Goal: Obtain resource: Download file/media

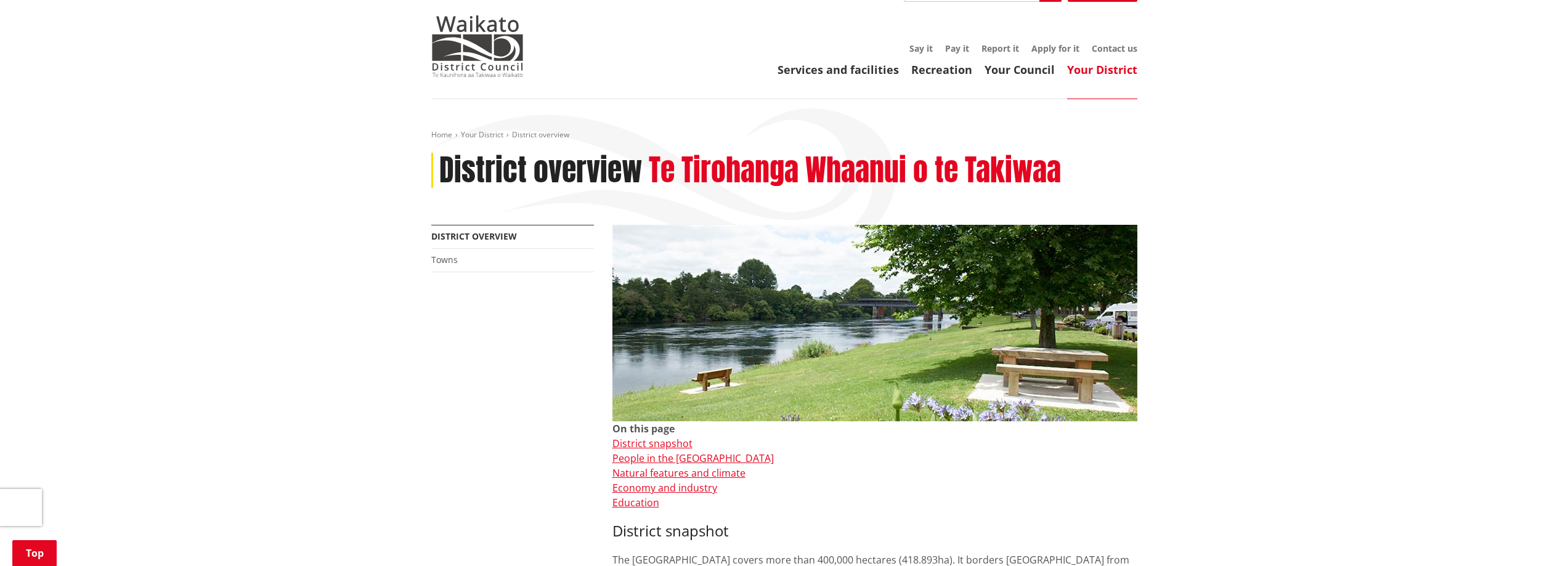
scroll to position [370, 0]
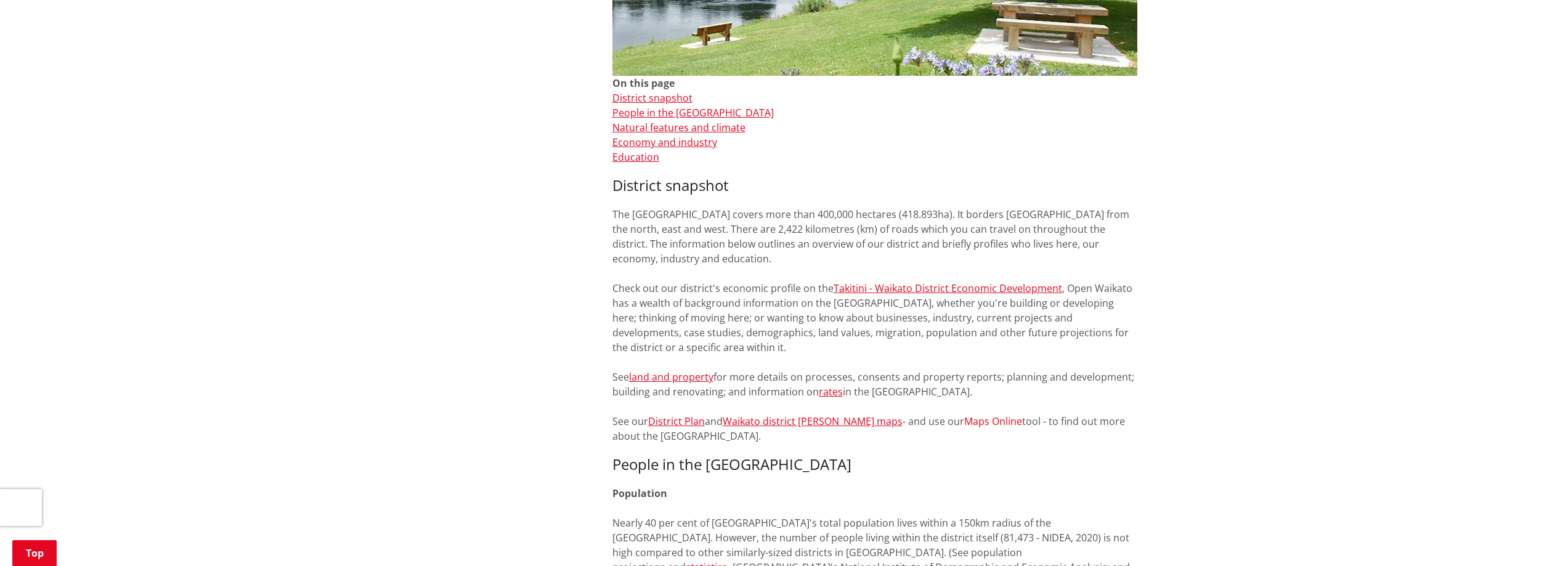
click at [779, 424] on link "Maps Online" at bounding box center [993, 421] width 58 height 14
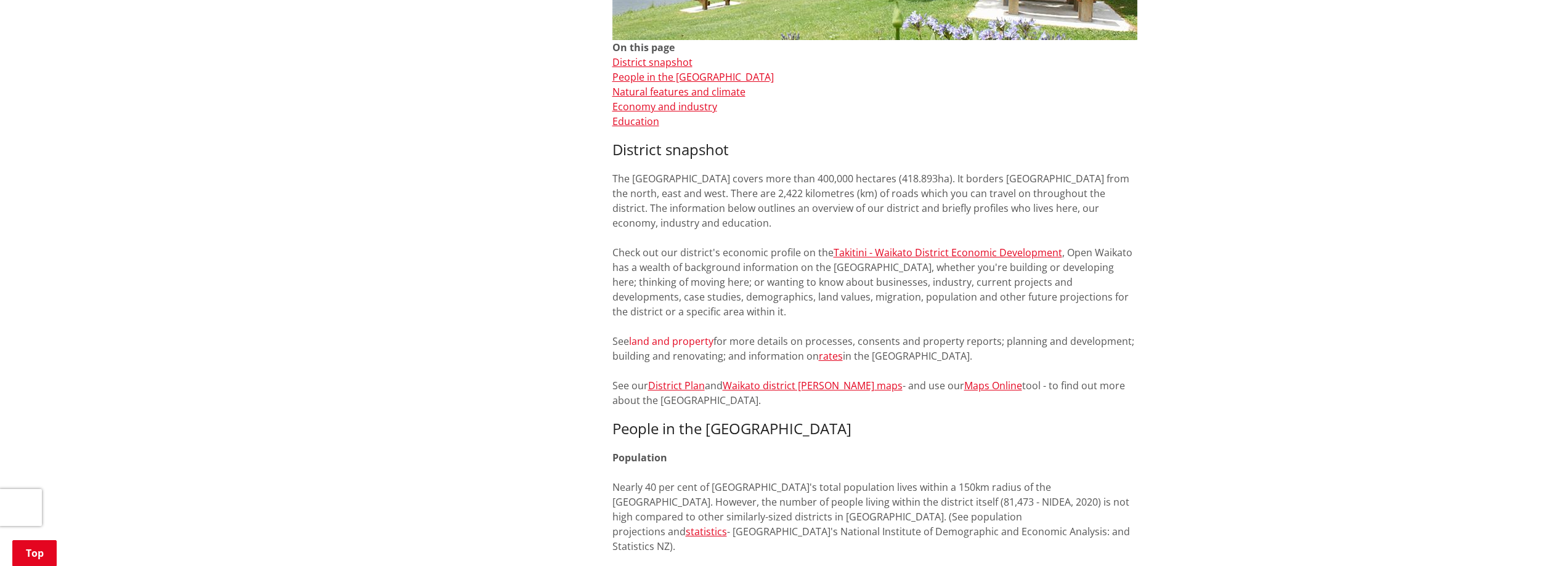
scroll to position [370, 0]
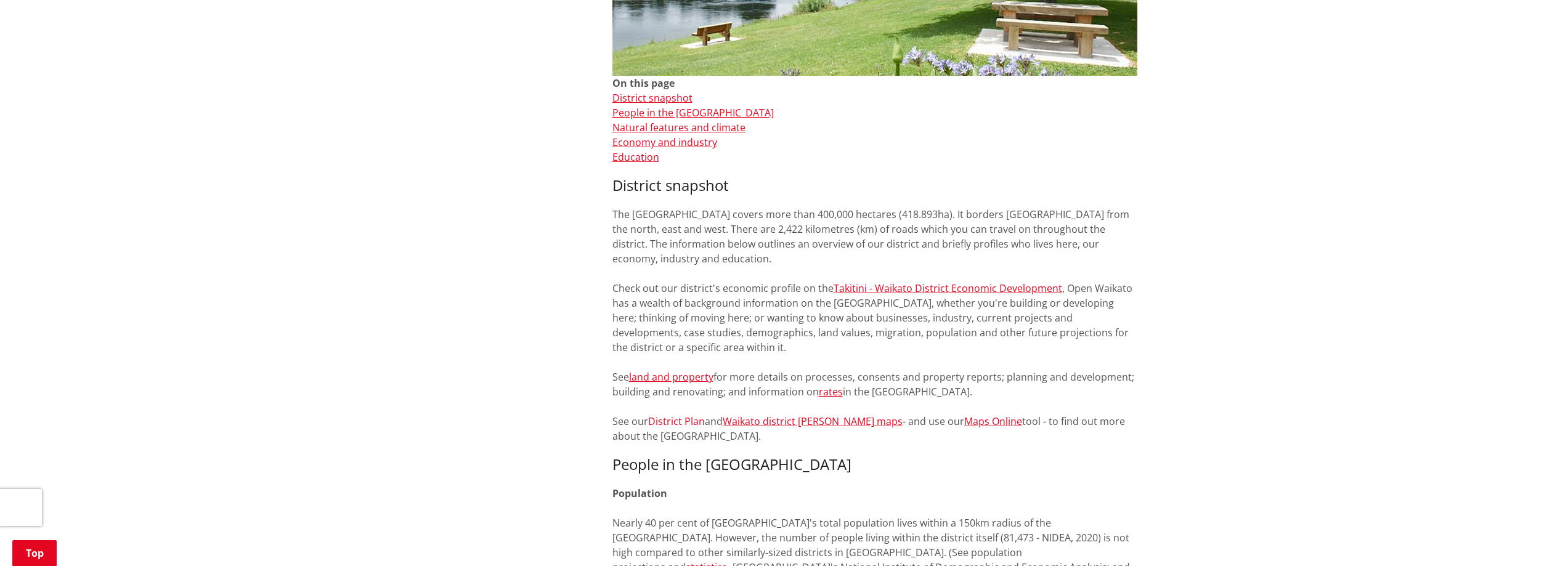
click at [691, 424] on link "District Plan" at bounding box center [676, 421] width 57 height 14
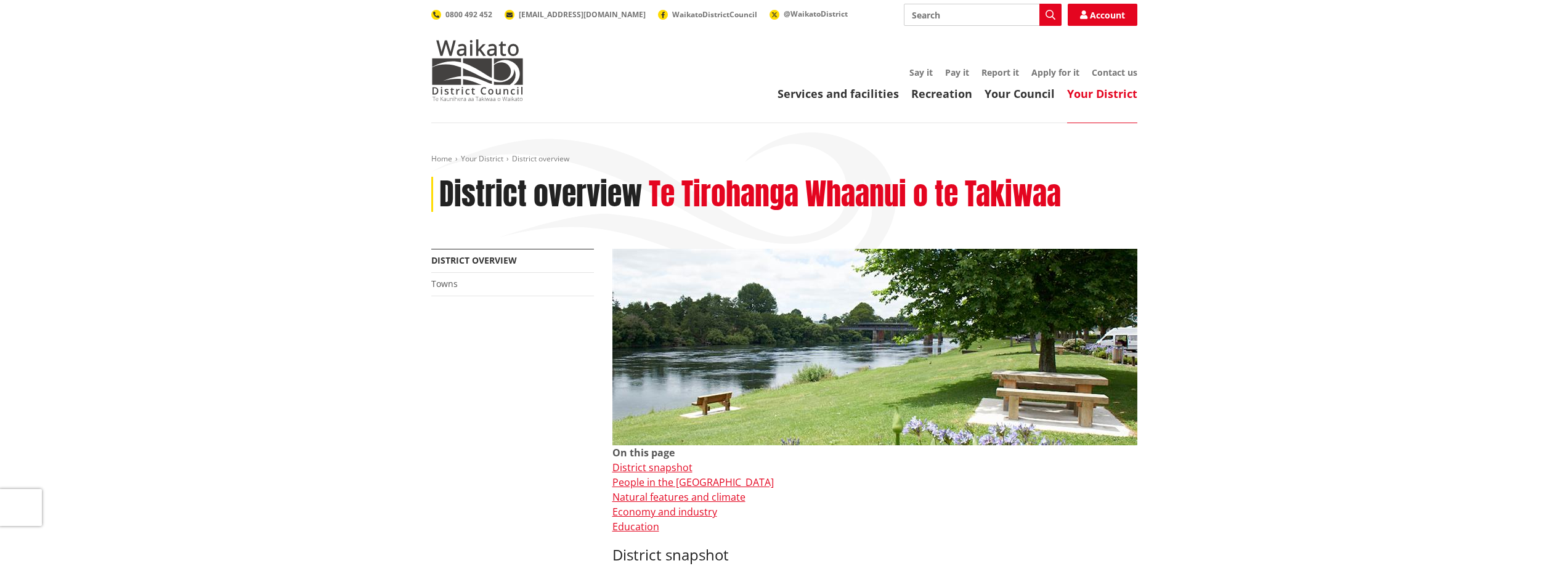
scroll to position [370, 0]
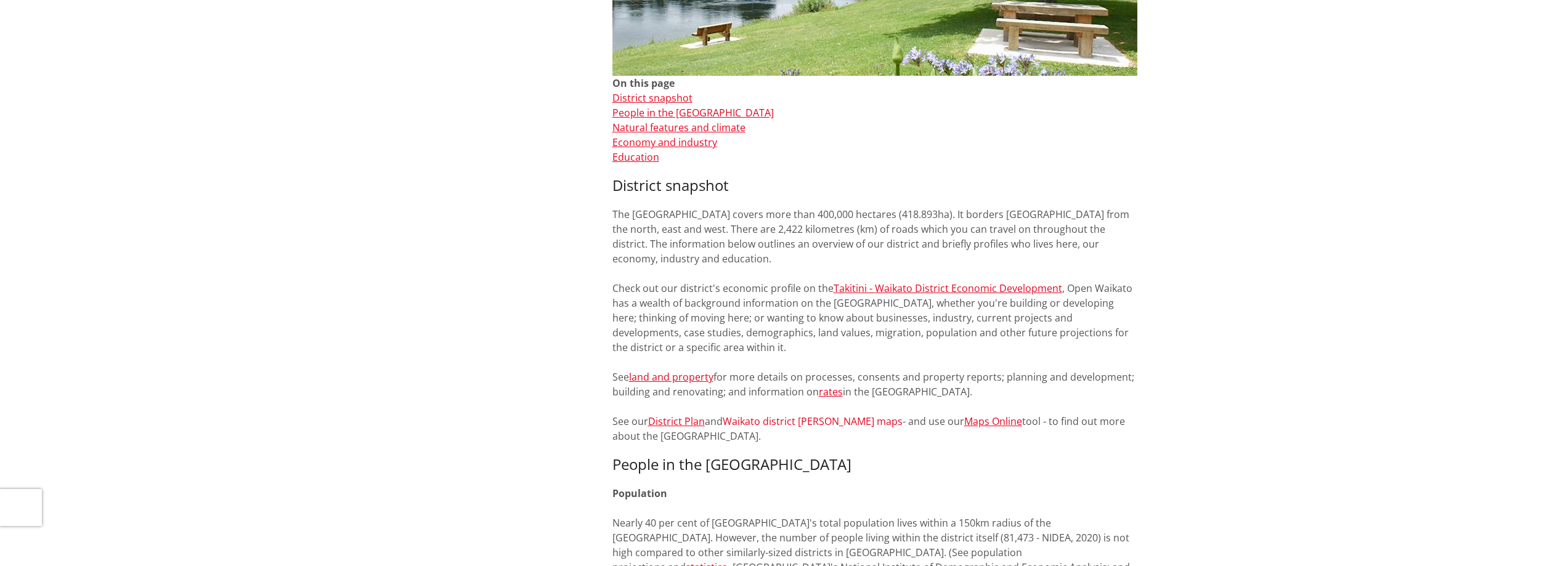
click at [771, 423] on link "Waikato district [PERSON_NAME] maps" at bounding box center [812, 421] width 180 height 14
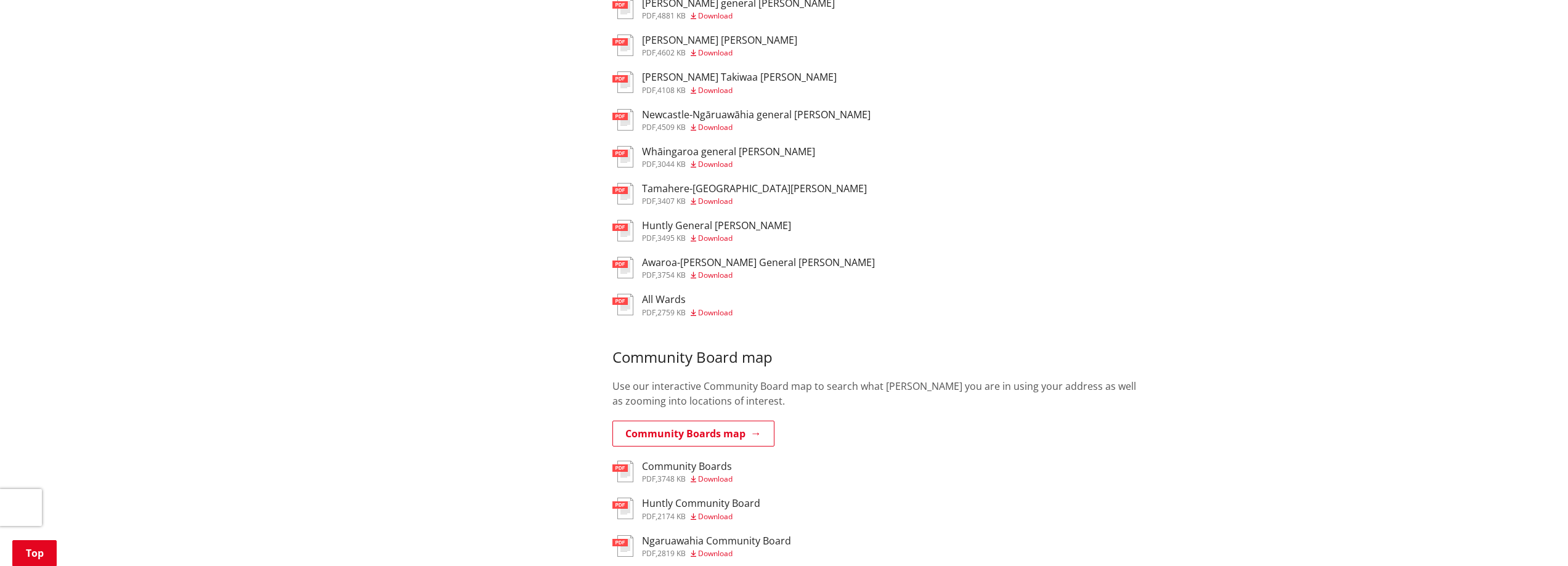
scroll to position [677, 0]
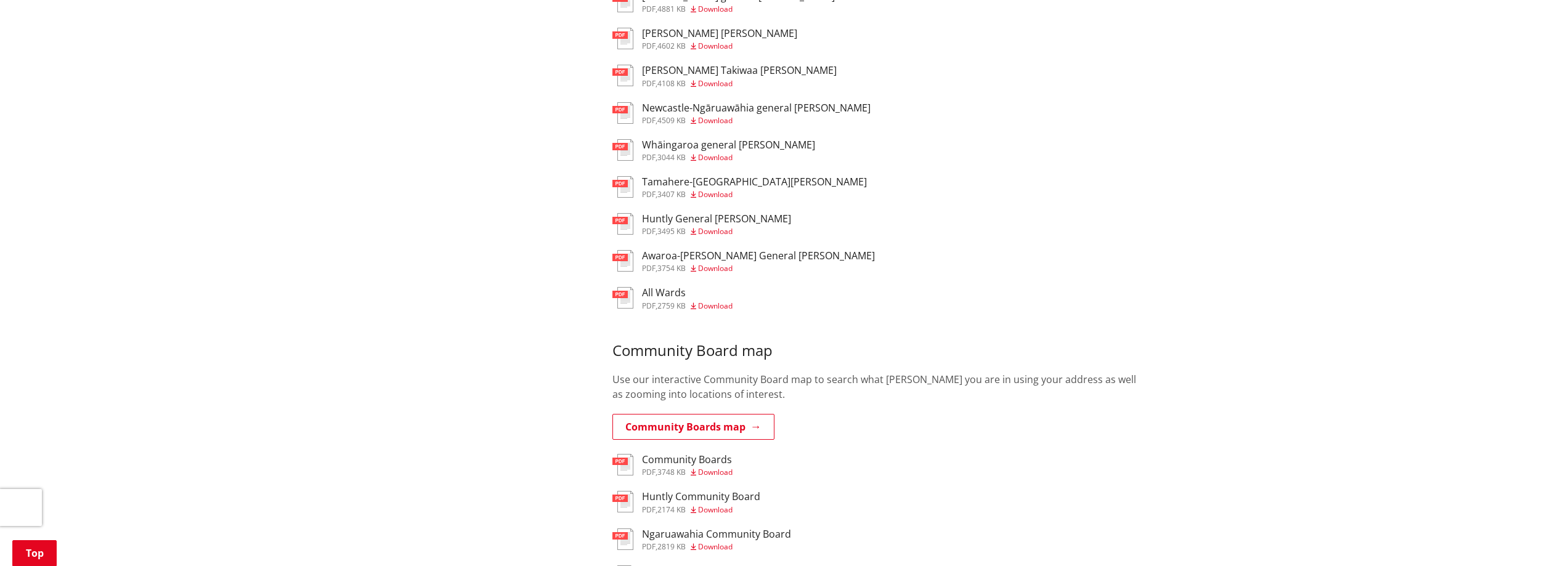
click at [706, 301] on span "Download" at bounding box center [715, 306] width 35 height 10
